Goal: Navigation & Orientation: Find specific page/section

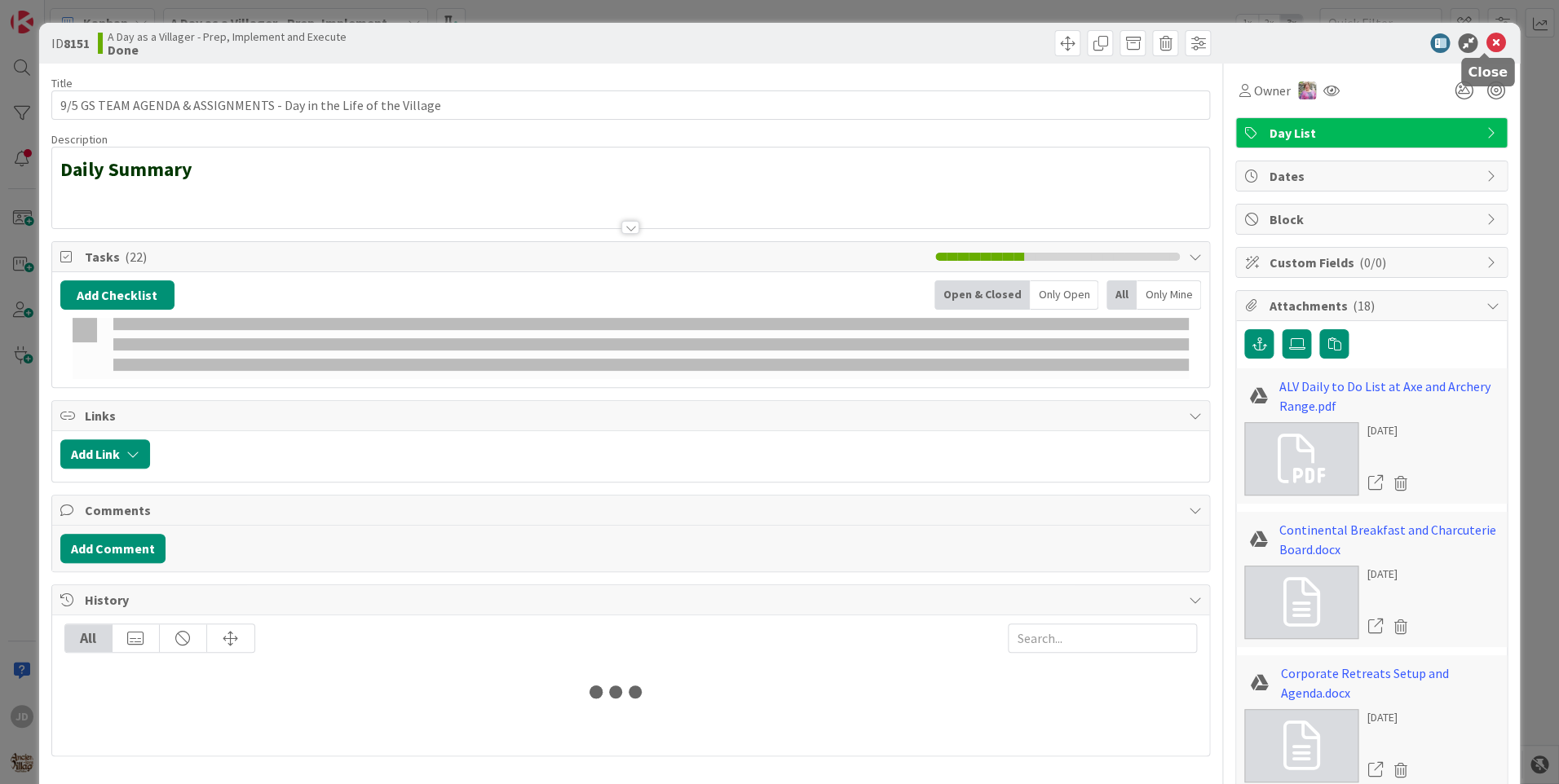
click at [1486, 40] on icon at bounding box center [1496, 43] width 20 height 20
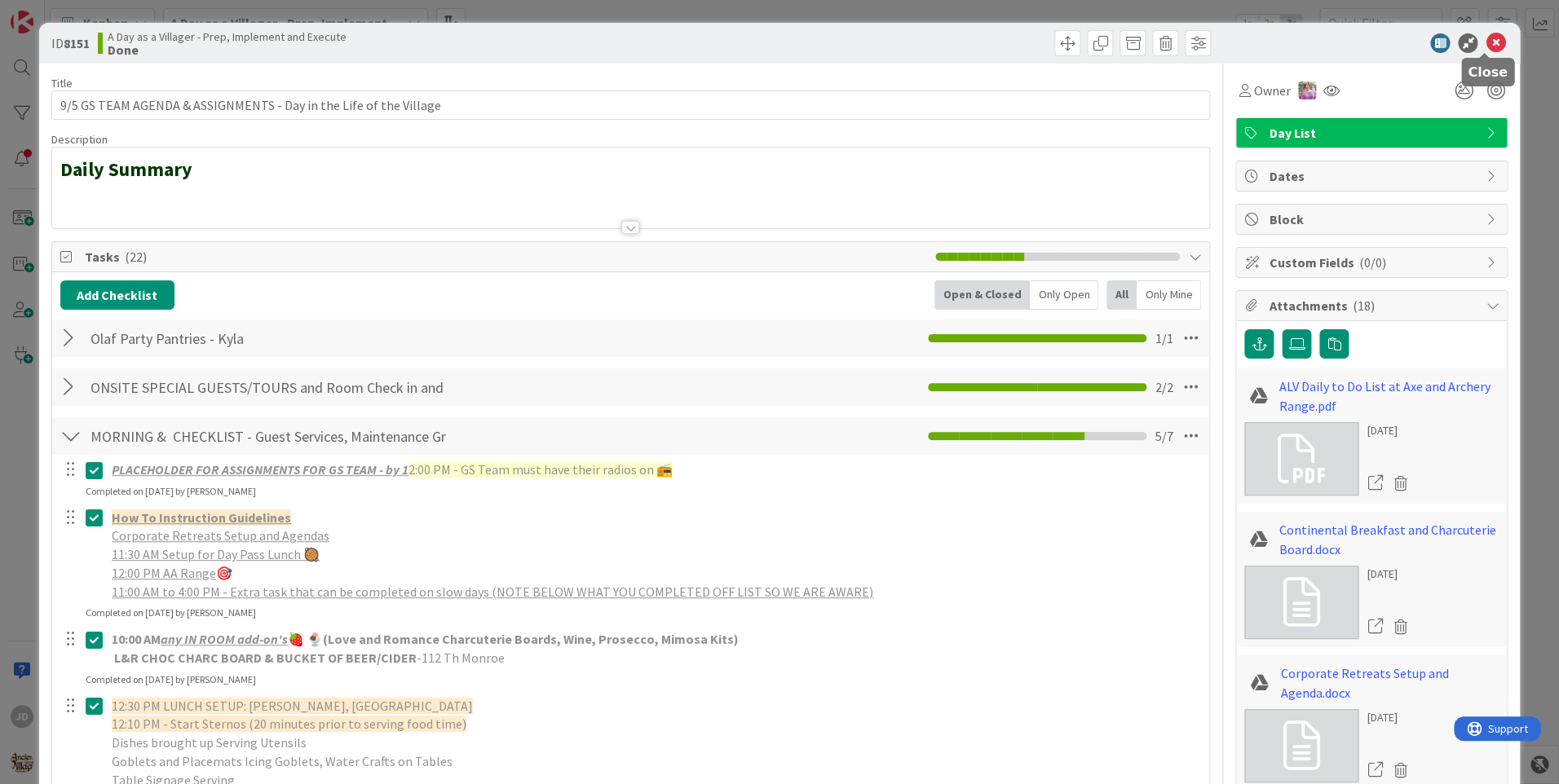
click at [1490, 45] on icon at bounding box center [1496, 43] width 20 height 20
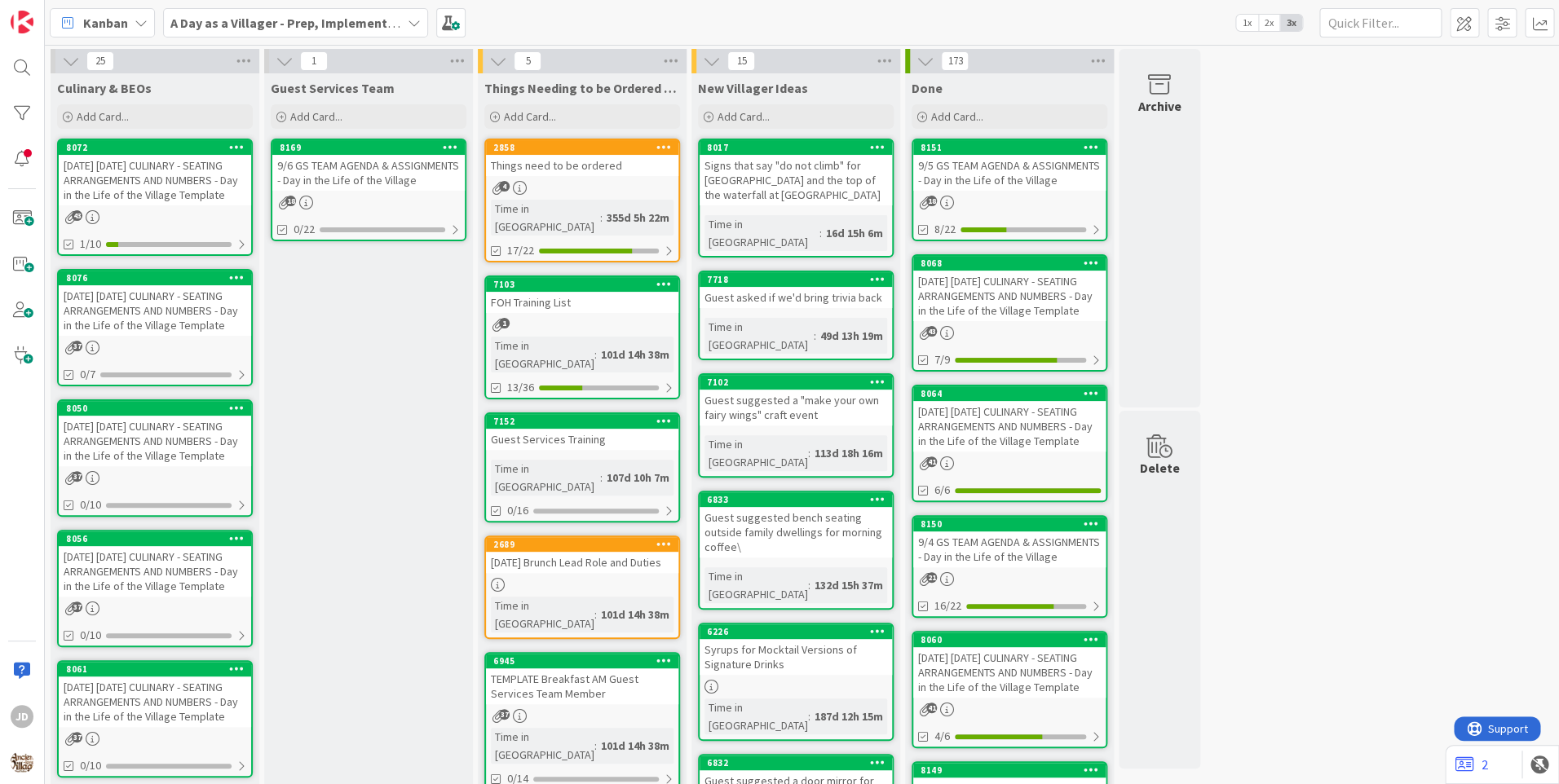
click at [384, 178] on div "9/6 GS TEAM AGENDA & ASSIGNMENTS - Day in the Life of the Village" at bounding box center [368, 173] width 192 height 36
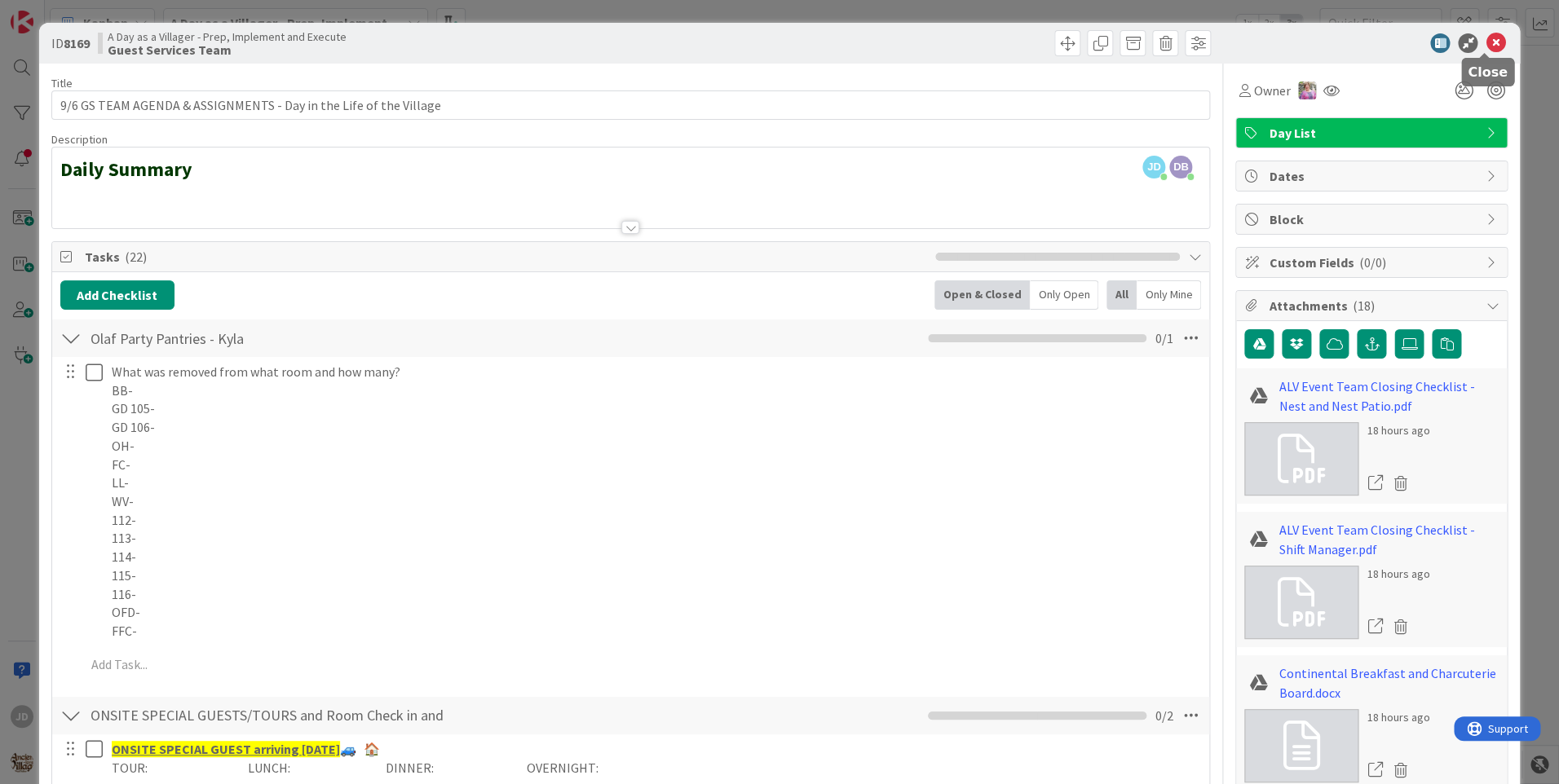
click at [1486, 44] on icon at bounding box center [1496, 43] width 20 height 20
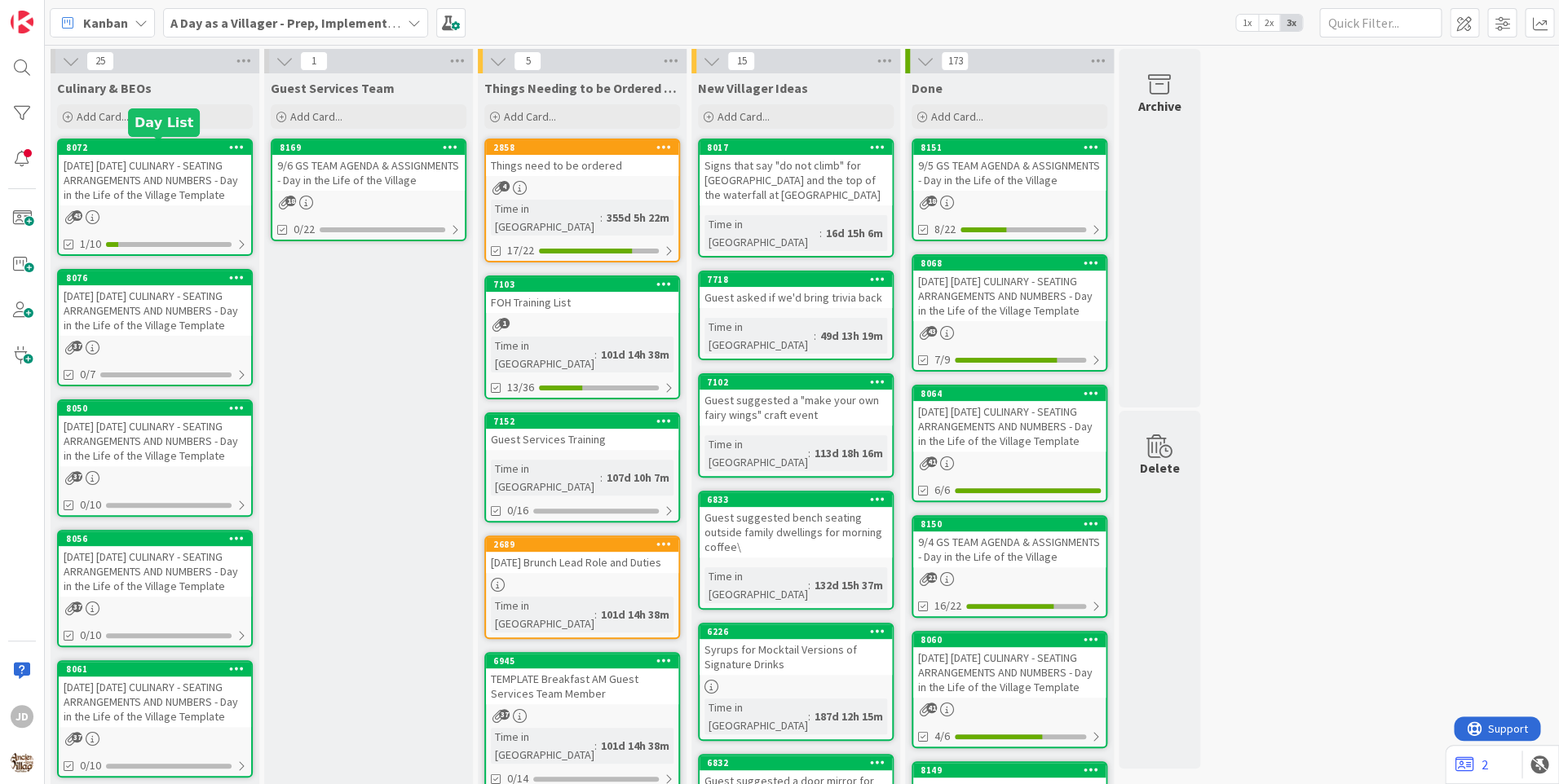
click at [170, 185] on div "[DATE] [DATE] CULINARY - SEATING ARRANGEMENTS AND NUMBERS - Day in the Life of …" at bounding box center [154, 181] width 192 height 51
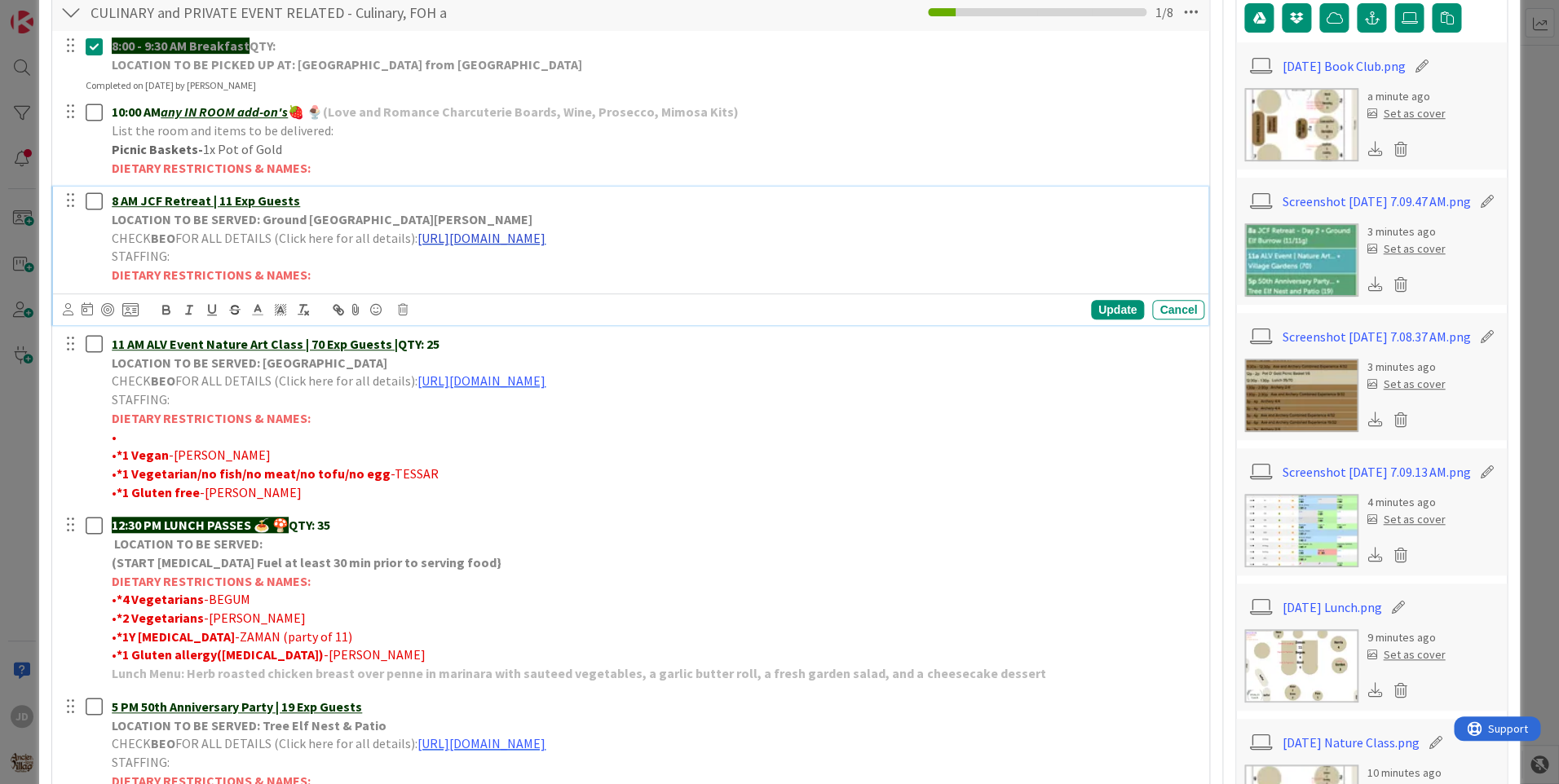
click at [545, 235] on link "[URL][DOMAIN_NAME]" at bounding box center [481, 237] width 128 height 17
click at [581, 264] on link "[URL][DOMAIN_NAME]" at bounding box center [614, 269] width 111 height 21
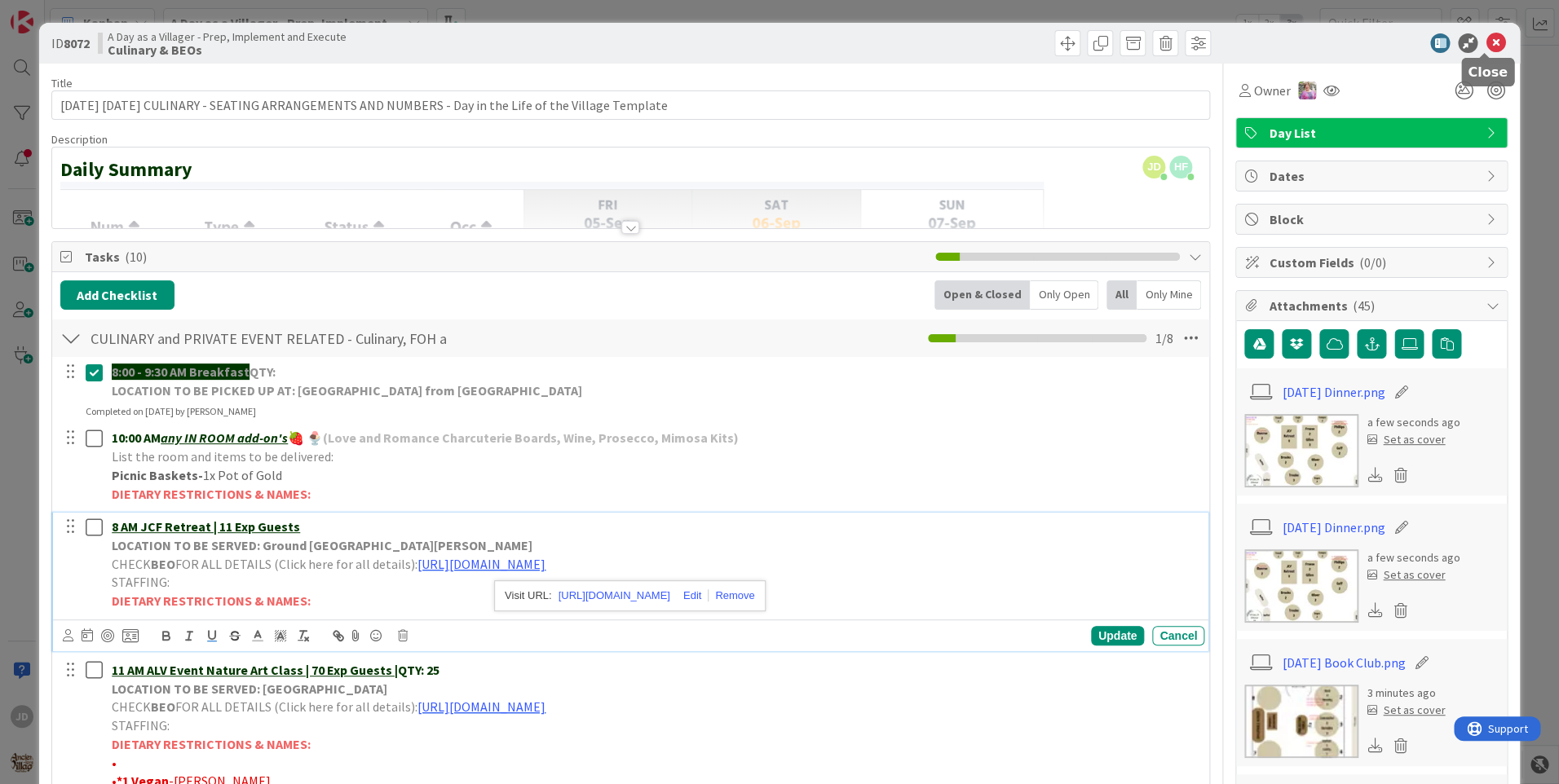
click at [1486, 38] on icon at bounding box center [1496, 43] width 20 height 20
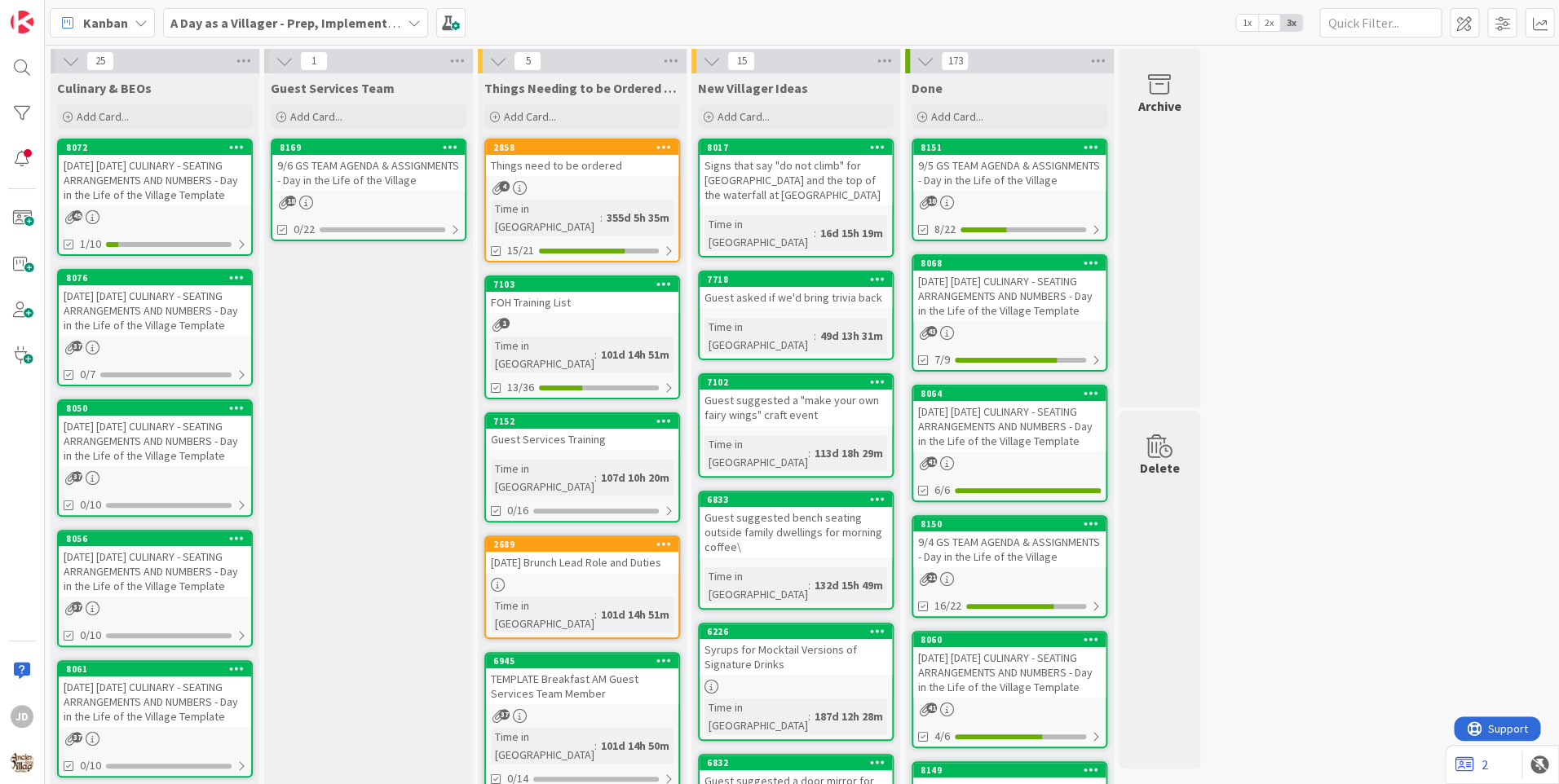
click at [164, 188] on div "[DATE] [DATE] CULINARY - SEATING ARRANGEMENTS AND NUMBERS - Day in the Life of …" at bounding box center [154, 181] width 192 height 51
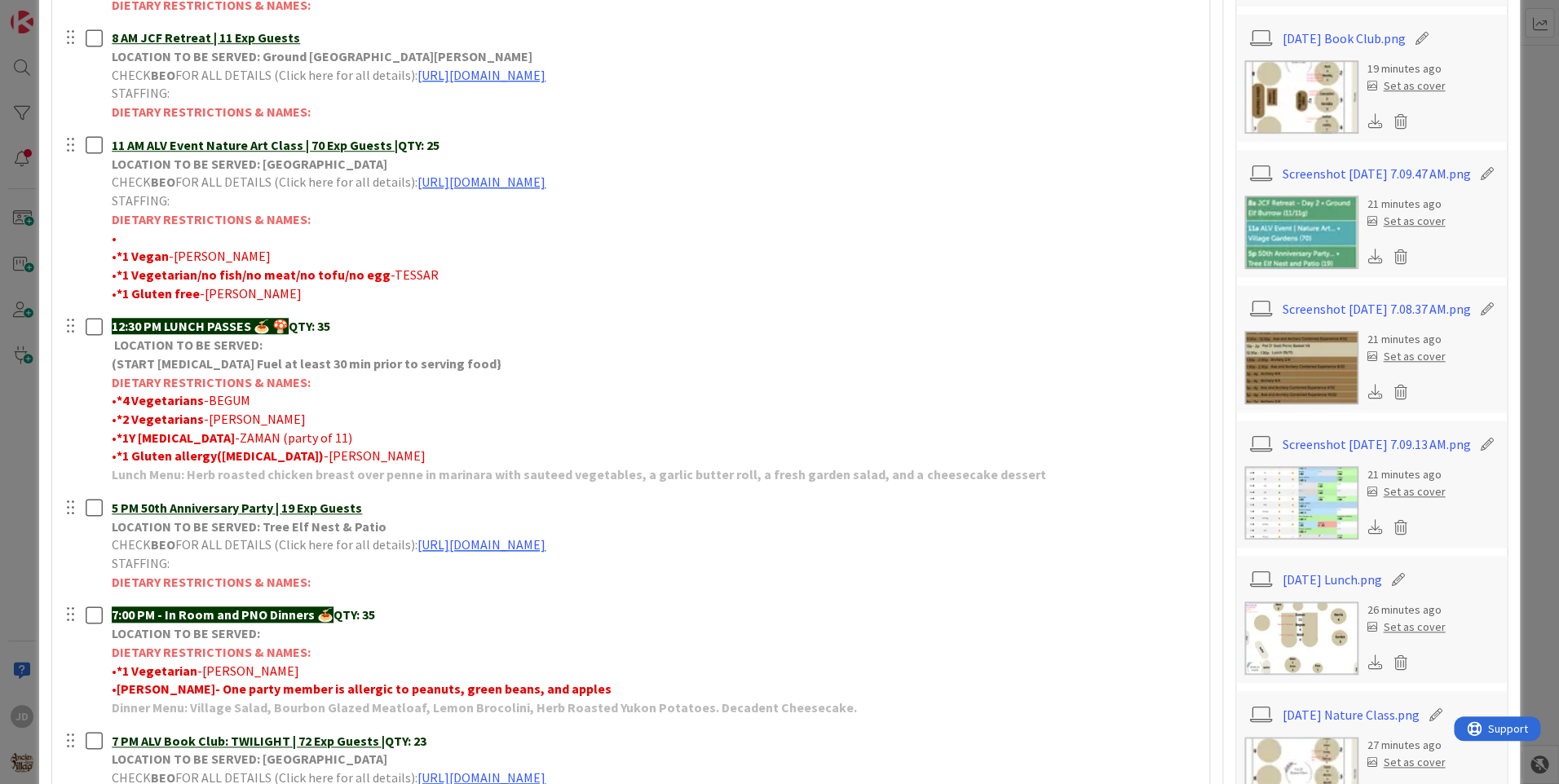
scroll to position [815, 0]
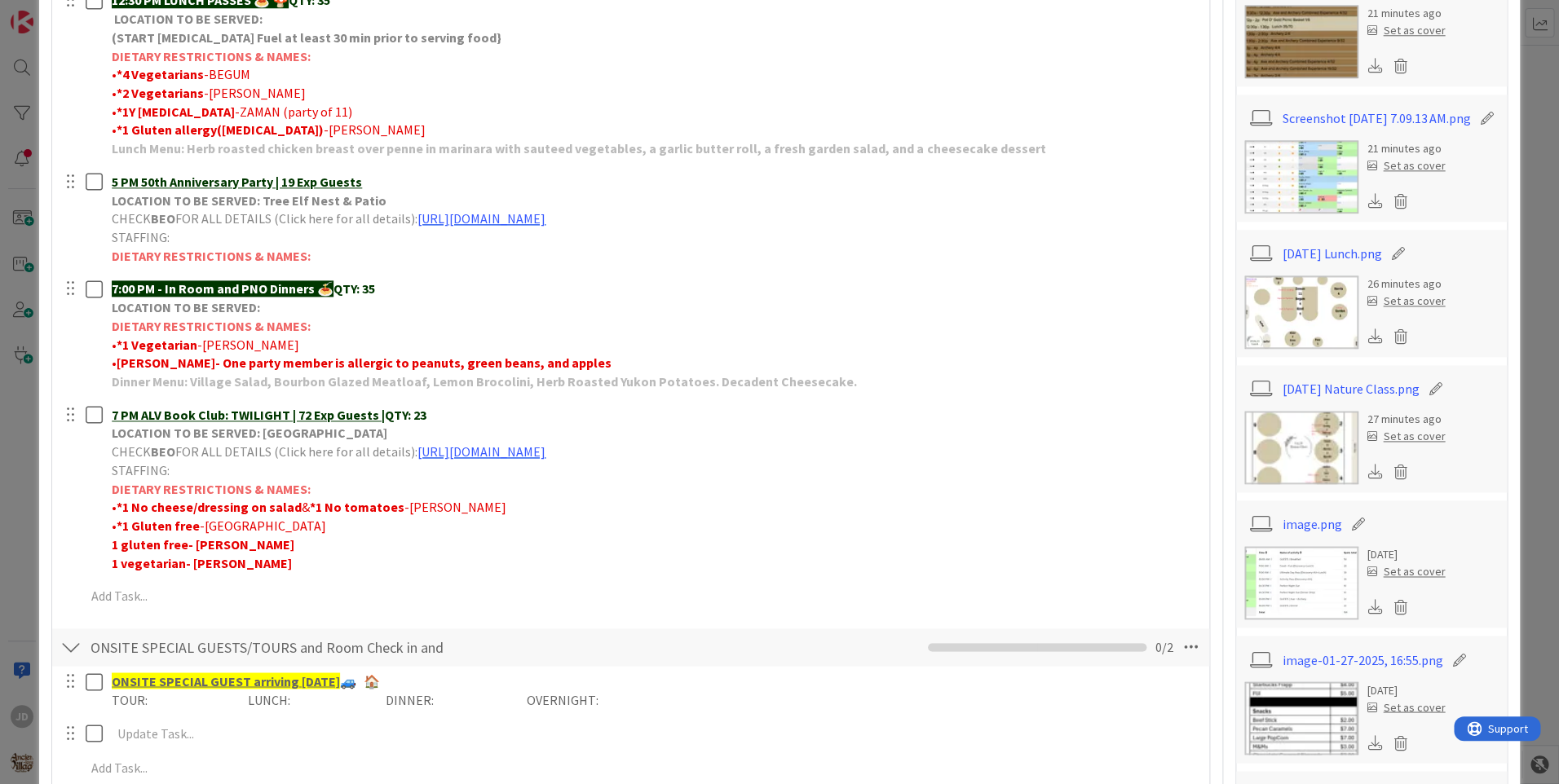
click at [1311, 345] on img at bounding box center [1301, 311] width 114 height 73
